Goal: Task Accomplishment & Management: Use online tool/utility

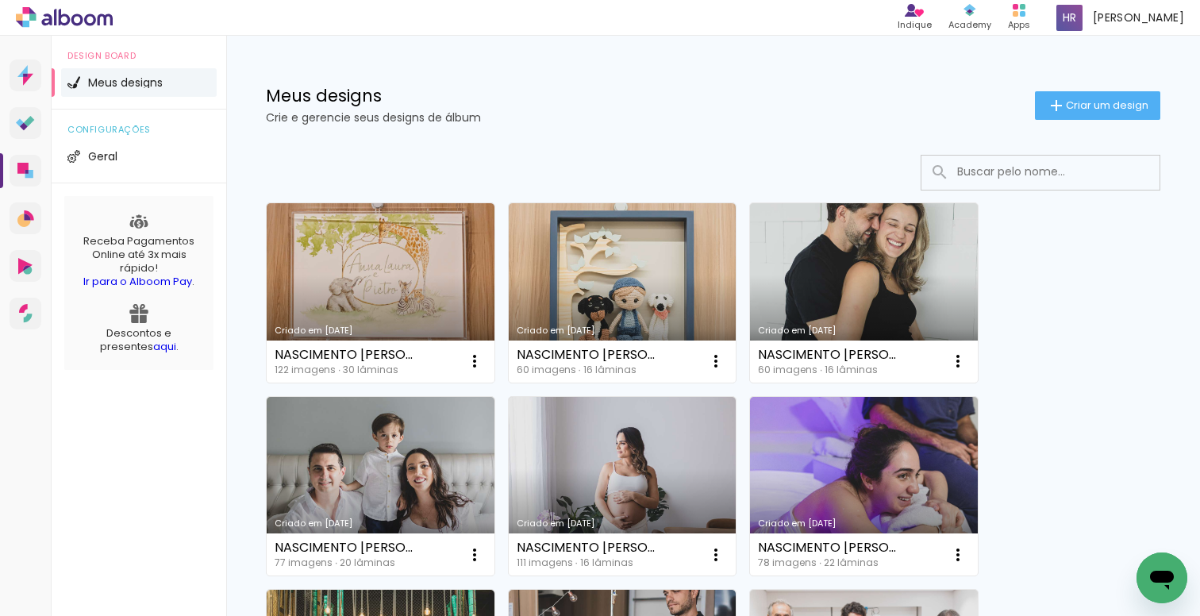
click at [976, 169] on input at bounding box center [1062, 172] width 226 height 33
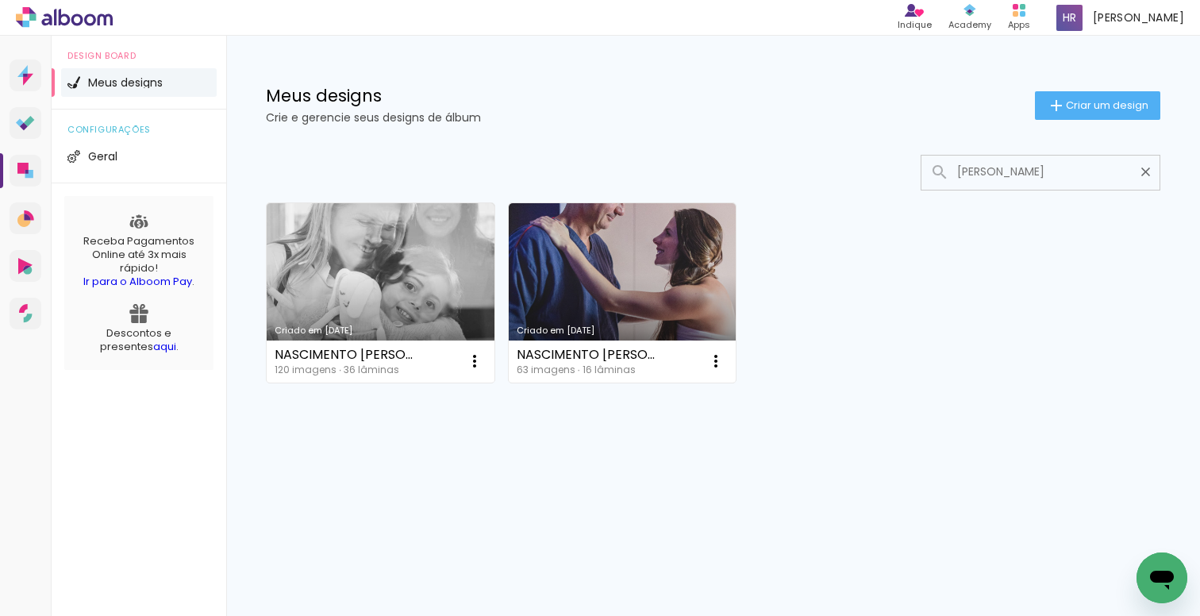
click at [961, 171] on input "andrea" at bounding box center [1048, 172] width 198 height 33
drag, startPoint x: 1026, startPoint y: 167, endPoint x: 945, endPoint y: 162, distance: 81.1
click at [945, 162] on div "Andrea" at bounding box center [1041, 172] width 238 height 33
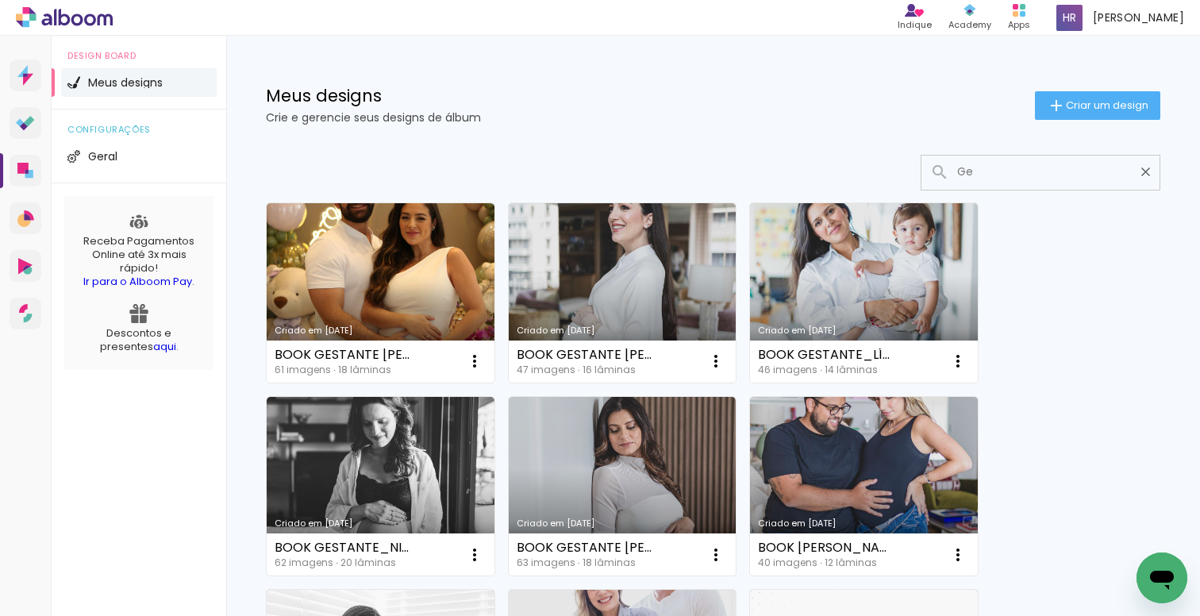
type input "G"
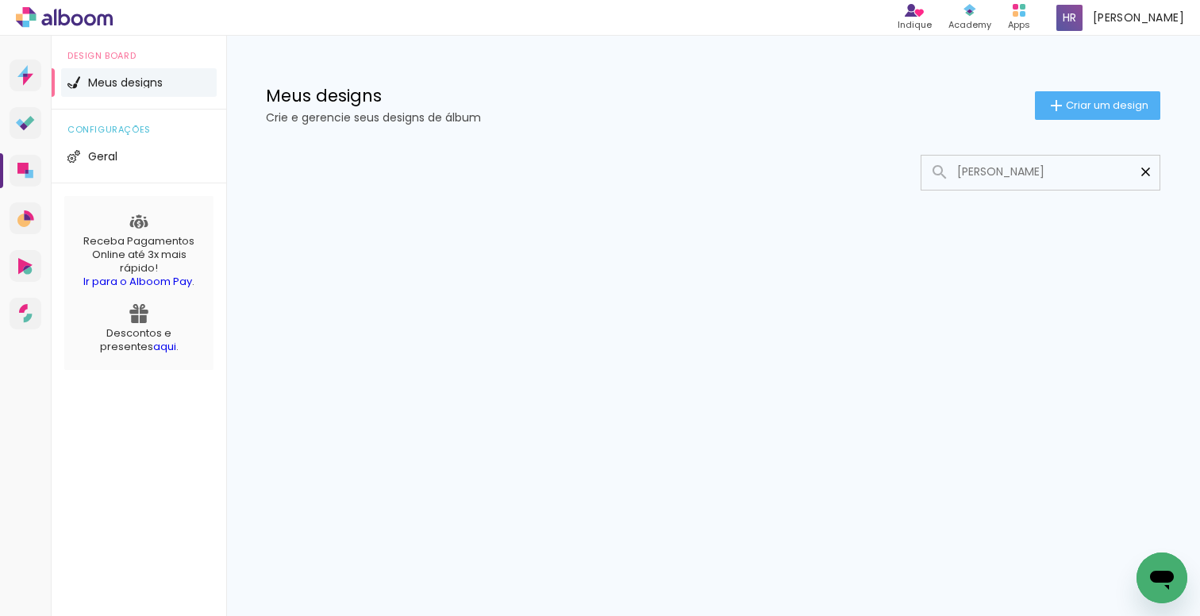
type input "Andrea Bi"
type paper-input "Andrea Bi"
click at [1145, 172] on iron-icon at bounding box center [1145, 171] width 15 height 15
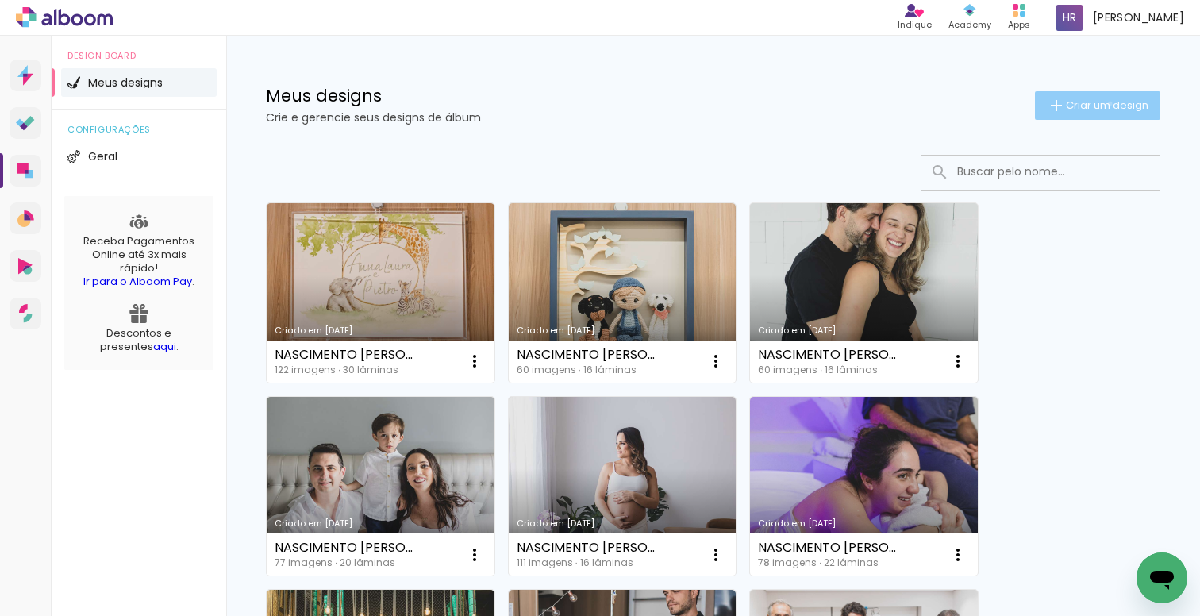
click at [1096, 103] on span "Criar um design" at bounding box center [1107, 105] width 83 height 10
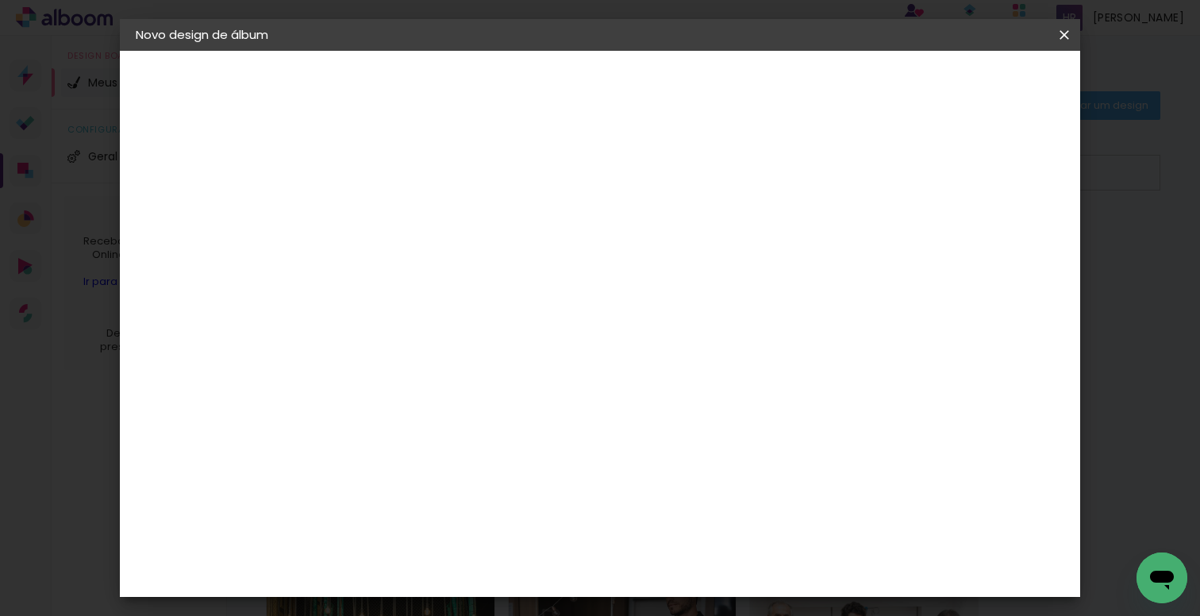
click at [0, 0] on iron-icon at bounding box center [0, 0] width 0 height 0
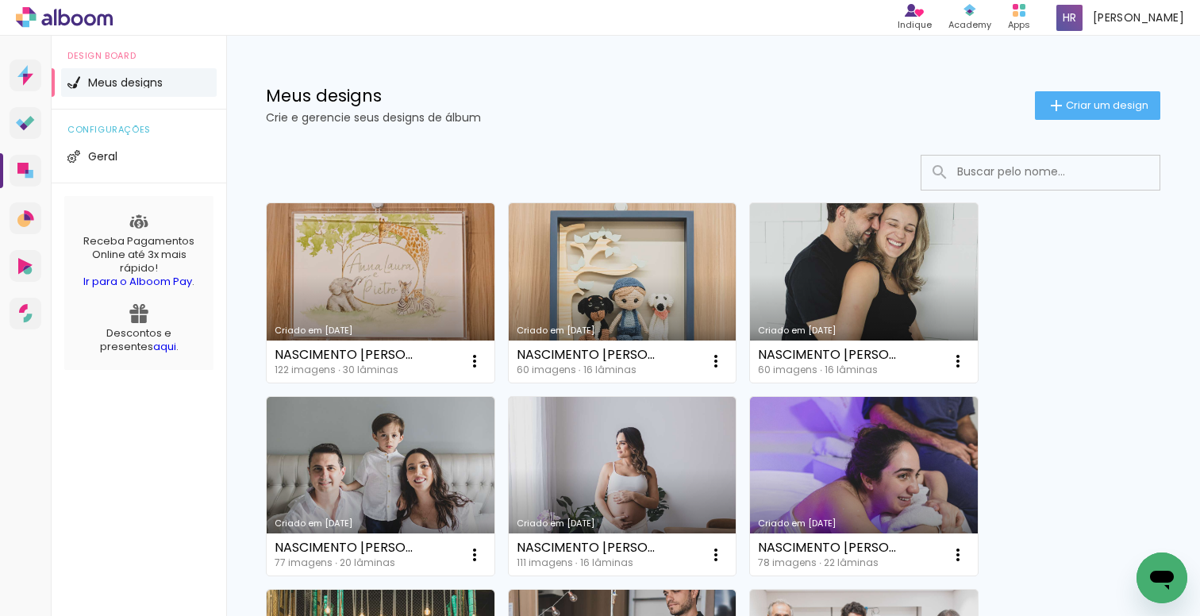
click at [957, 173] on input at bounding box center [1062, 172] width 226 height 33
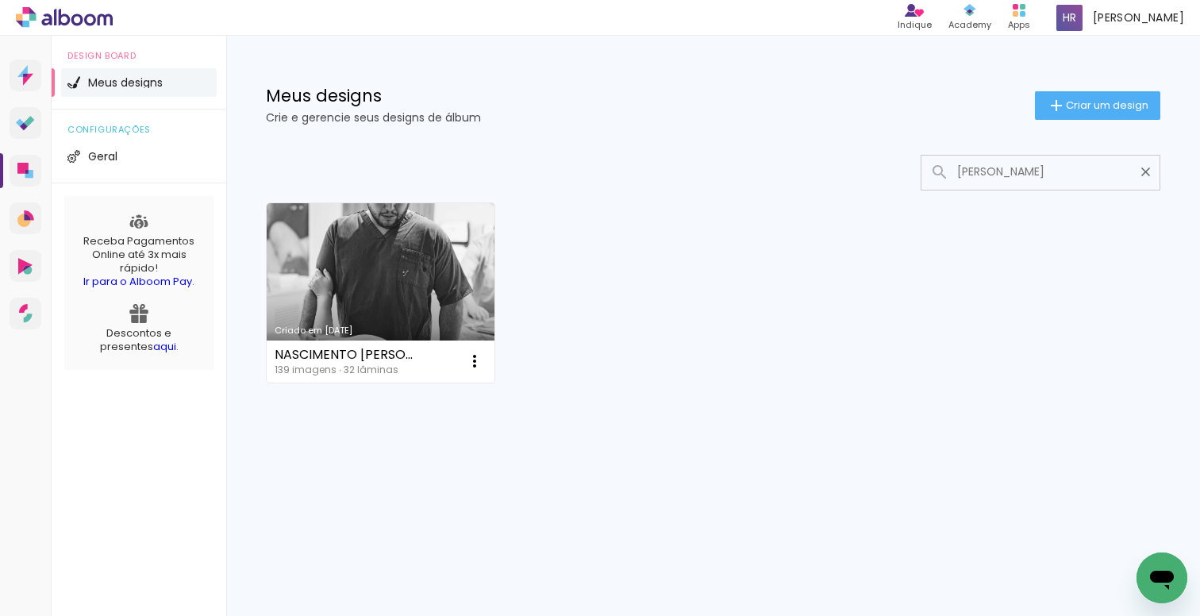
type input "[PERSON_NAME]"
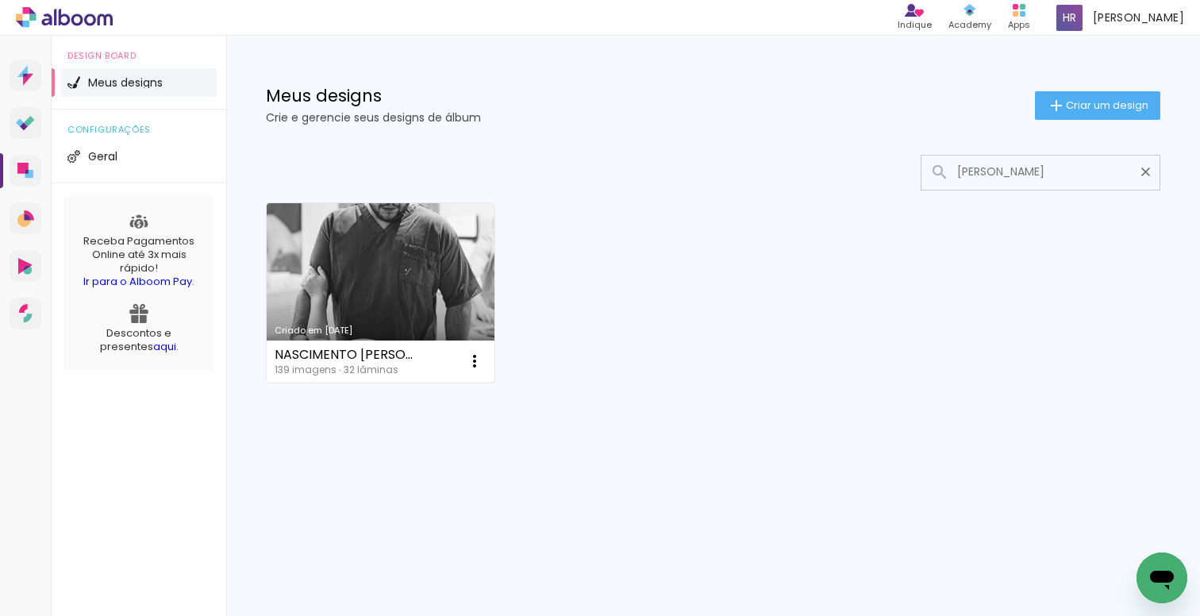
click at [380, 330] on div "Criado em [DATE]" at bounding box center [381, 330] width 212 height 9
